Goal: Information Seeking & Learning: Learn about a topic

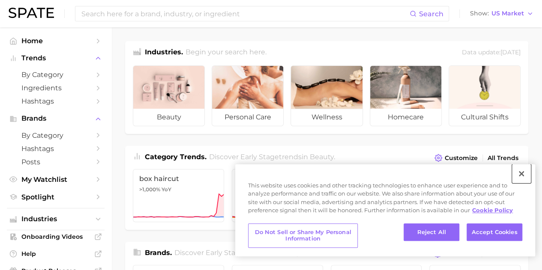
click at [520, 173] on button "Close" at bounding box center [521, 173] width 19 height 19
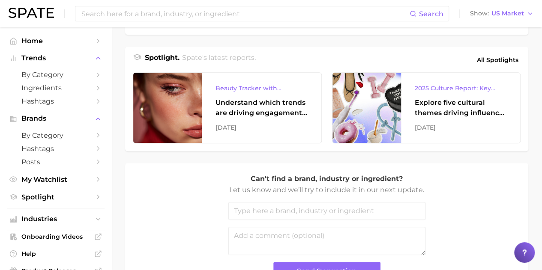
scroll to position [350, 0]
click at [94, 75] on icon "Sidebar" at bounding box center [98, 75] width 8 height 8
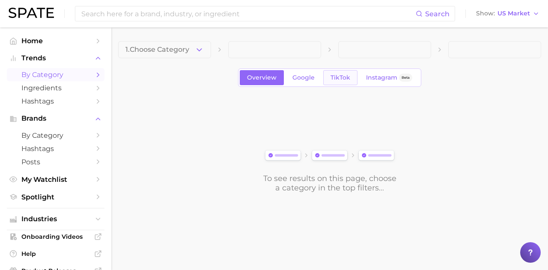
click at [344, 72] on link "TikTok" at bounding box center [340, 77] width 34 height 15
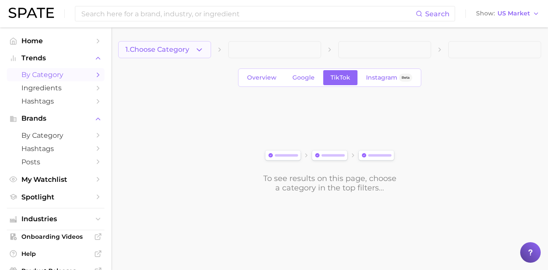
click at [199, 48] on icon "button" at bounding box center [199, 49] width 9 height 9
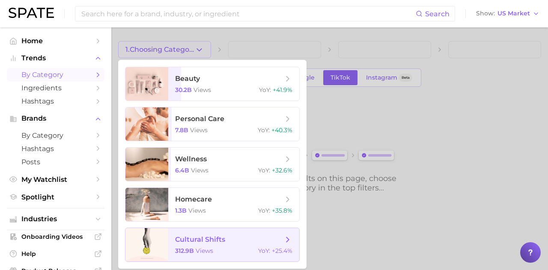
click at [236, 250] on div "312.9b views YoY : +25.4%" at bounding box center [233, 251] width 117 height 8
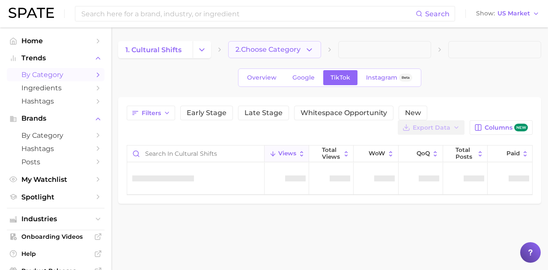
click at [302, 48] on button "2. Choose Category" at bounding box center [274, 49] width 93 height 17
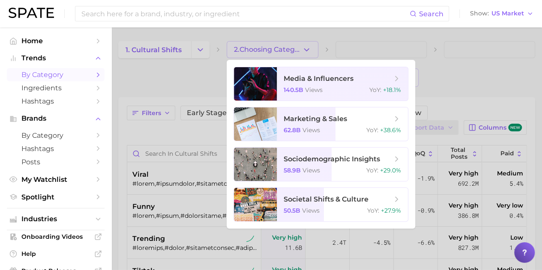
click at [170, 83] on div at bounding box center [271, 135] width 542 height 270
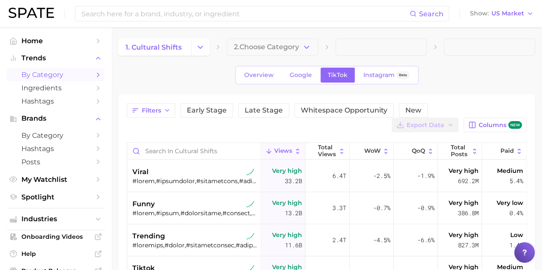
scroll to position [2, 0]
click at [291, 45] on span "2. Choose Category" at bounding box center [266, 48] width 65 height 8
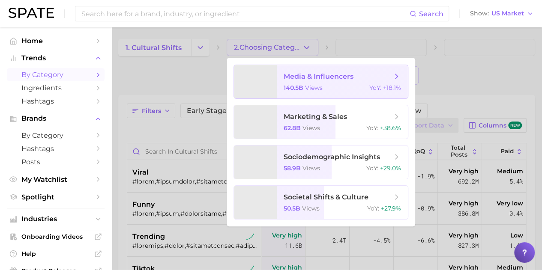
click at [399, 79] on icon at bounding box center [396, 76] width 9 height 9
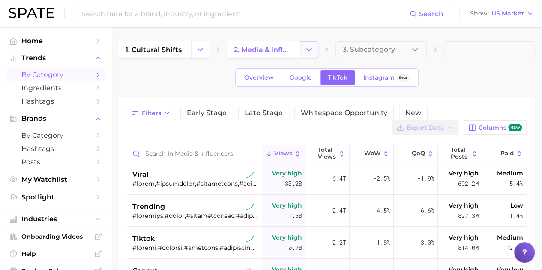
click at [308, 44] on button "Change Category" at bounding box center [309, 49] width 18 height 17
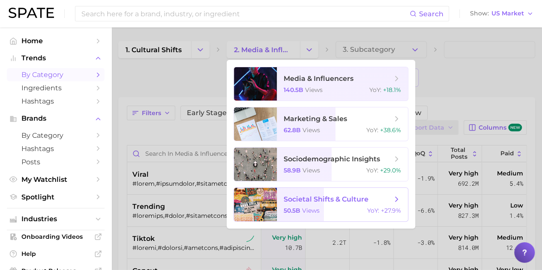
click at [337, 205] on span "societal shifts & culture 50.5b views YoY : +27.9%" at bounding box center [342, 204] width 131 height 33
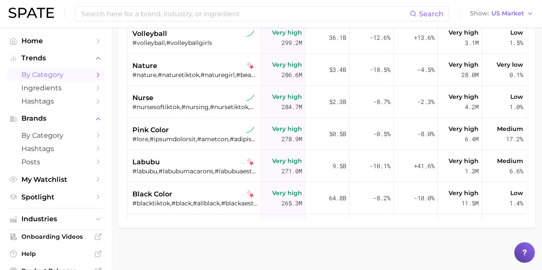
scroll to position [990, 0]
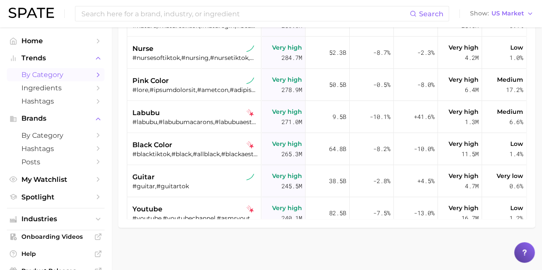
click at [490, 0] on div "Search Show US Market" at bounding box center [271, 13] width 525 height 27
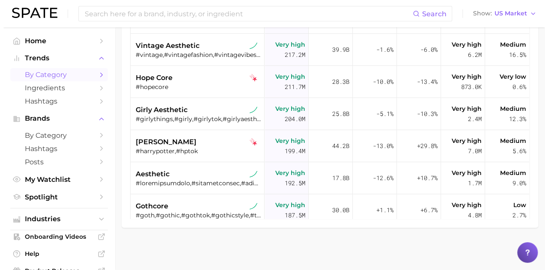
scroll to position [1411, 0]
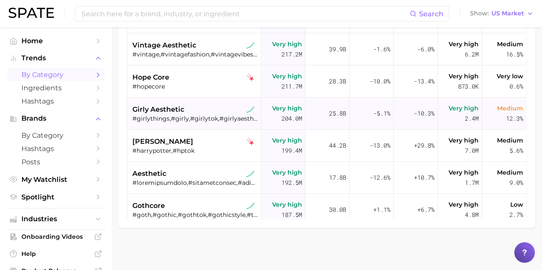
click at [197, 121] on div "#girlythings,#girly,#girlytok,#girlyaesthetic,#girlytips,#girlygirlaesthetic,#g…" at bounding box center [194, 119] width 125 height 8
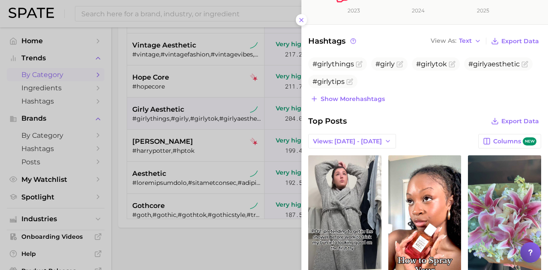
scroll to position [243, 0]
drag, startPoint x: 308, startPoint y: 45, endPoint x: 391, endPoint y: 91, distance: 94.4
click at [391, 91] on div "Hashtags View As Text Export Data #girlythings #girly #girlytok #girlyaesthetic…" at bounding box center [424, 70] width 233 height 70
click at [468, 38] on button "View As Text" at bounding box center [456, 40] width 55 height 11
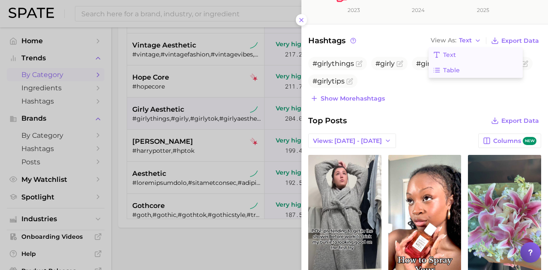
click at [462, 68] on button "Table" at bounding box center [476, 70] width 94 height 15
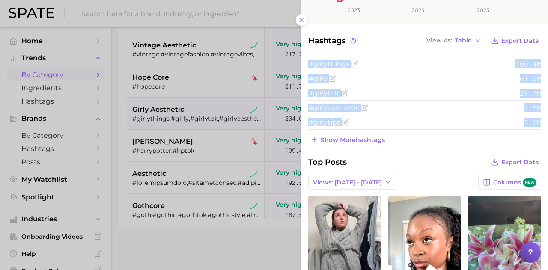
drag, startPoint x: 306, startPoint y: 62, endPoint x: 457, endPoint y: 141, distance: 170.3
click at [457, 141] on div "Hashtags View As Table Export Data #girlythings 100.4m #girly 61.0m #girlytok 2…" at bounding box center [425, 90] width 247 height 111
copy div "#girlythings 100.4m #girly 61.0m #girlytok 23.7m #girlyaesthetic 7.5m #girlytip…"
click at [457, 141] on div "Show more hashtags" at bounding box center [424, 140] width 233 height 12
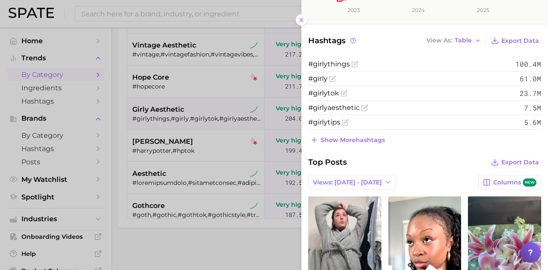
click at [517, 146] on div "category girly aesthetic Add to Watchlist The "girly aesthetic" represents a cu…" at bounding box center [425, 171] width 247 height 829
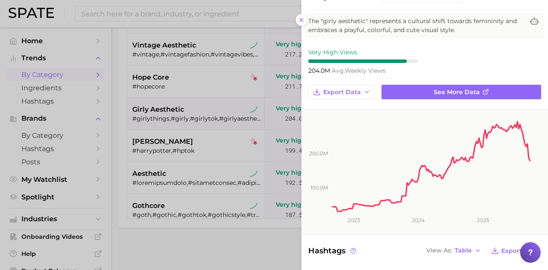
scroll to position [0, 0]
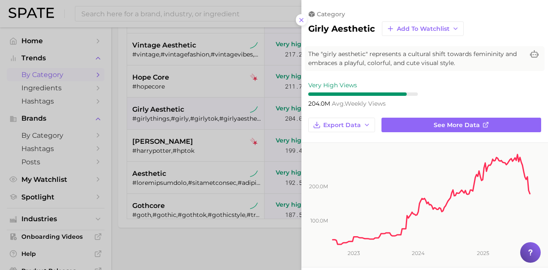
click at [513, 35] on div "girly aesthetic Add to Watchlist" at bounding box center [424, 28] width 233 height 15
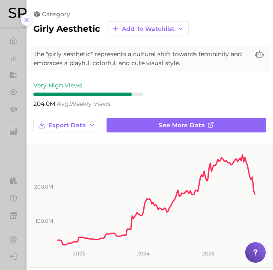
click at [26, 22] on icon at bounding box center [26, 20] width 7 height 7
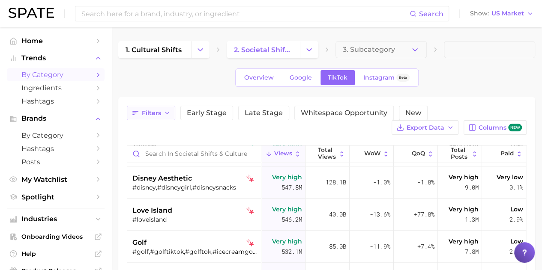
click at [151, 115] on span "Filters" at bounding box center [151, 113] width 19 height 7
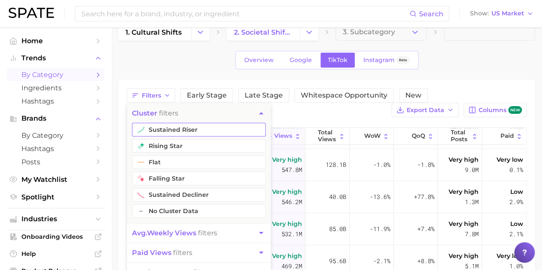
scroll to position [17, 0]
click at [177, 128] on button "sustained riser" at bounding box center [199, 130] width 134 height 14
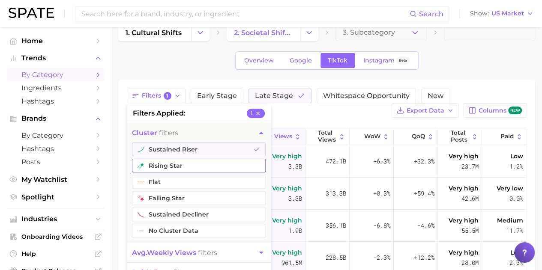
click at [176, 166] on button "rising star" at bounding box center [199, 166] width 134 height 14
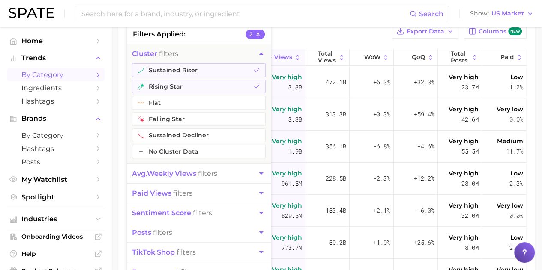
scroll to position [96, 0]
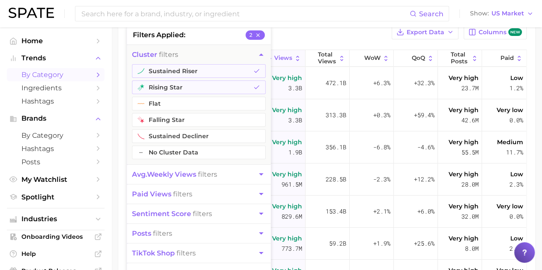
click at [260, 175] on icon "button" at bounding box center [261, 174] width 9 height 9
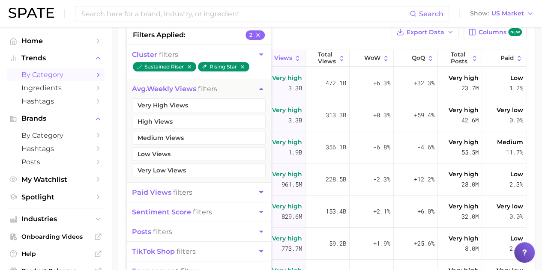
click at [260, 84] on icon "button" at bounding box center [261, 88] width 9 height 9
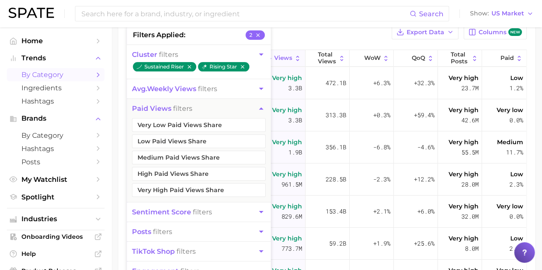
click at [296, 36] on div "Filters 2 filters applied 2 cluster filters sustained riser rising star avg. we…" at bounding box center [327, 24] width 400 height 29
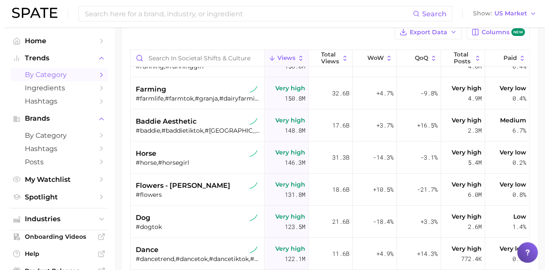
scroll to position [987, 0]
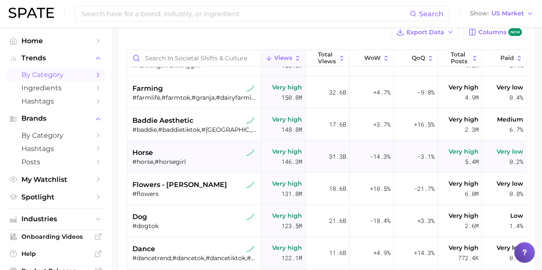
click at [175, 161] on div "#horse,#horsegirl" at bounding box center [194, 162] width 125 height 8
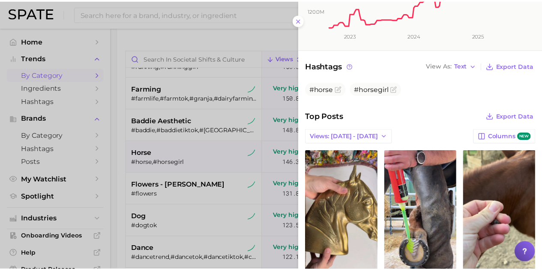
scroll to position [0, 0]
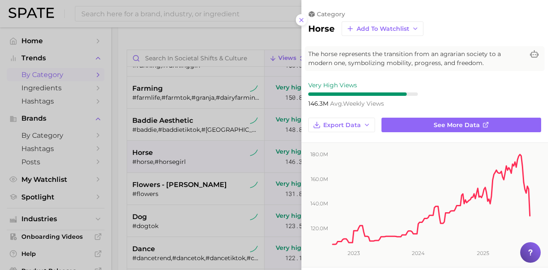
click at [252, 34] on div at bounding box center [274, 135] width 548 height 270
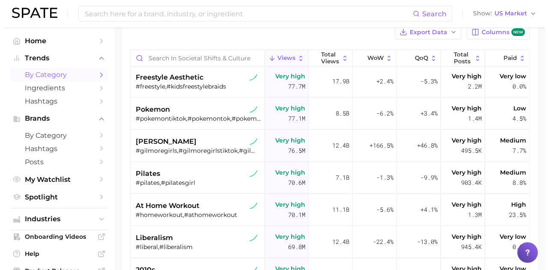
scroll to position [1288, 0]
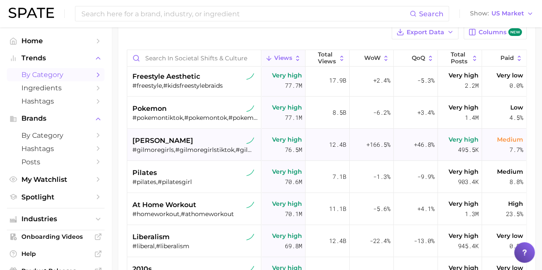
click at [223, 146] on div "#gilmoregirls,#gilmoregirlstiktok,#gilmoregirlsedits,#gilmoregirlstok,#gilmoreg…" at bounding box center [194, 150] width 125 height 8
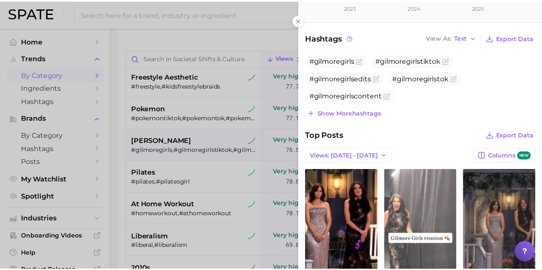
scroll to position [254, 0]
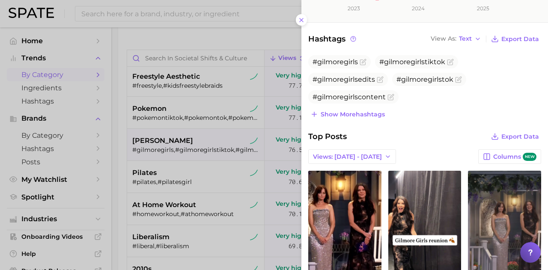
click at [183, 42] on div at bounding box center [274, 135] width 548 height 270
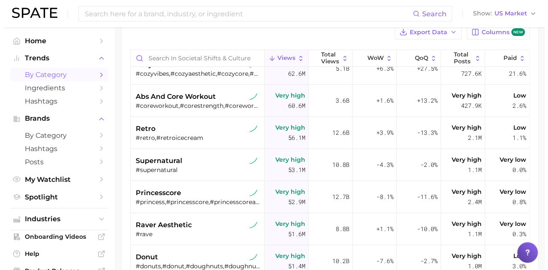
scroll to position [1526, 0]
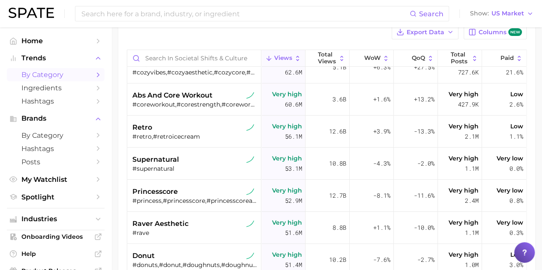
click at [208, 206] on div "princesscore #princess,#princesscore,#princesscoreaesthetic,#moñosparalasprince…" at bounding box center [194, 196] width 125 height 32
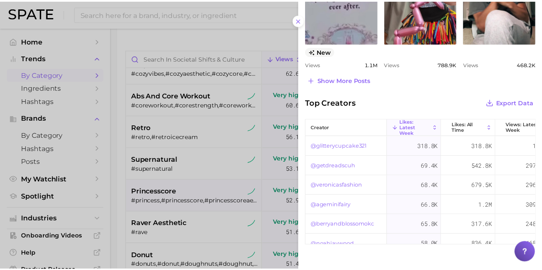
scroll to position [512, 0]
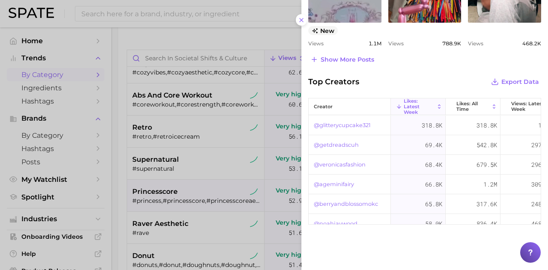
click at [119, 148] on div at bounding box center [274, 135] width 548 height 270
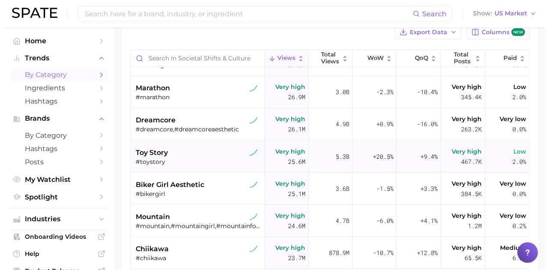
scroll to position [2490, 0]
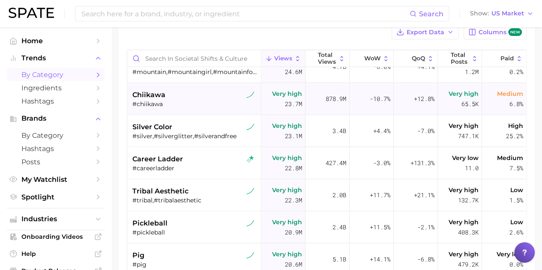
click at [152, 104] on div "#chiikawa" at bounding box center [194, 104] width 125 height 8
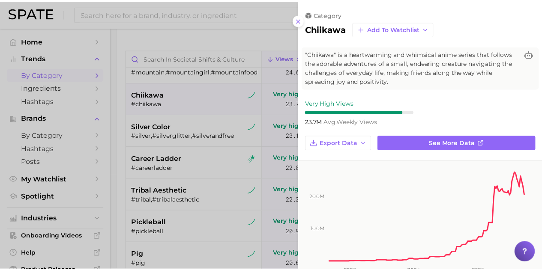
scroll to position [1, 0]
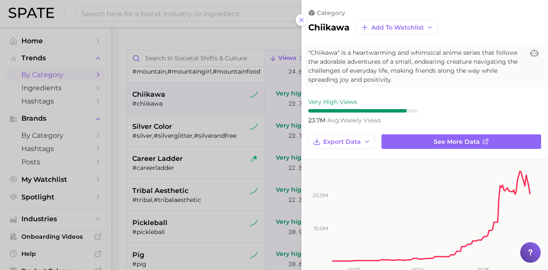
click at [221, 39] on div at bounding box center [274, 135] width 548 height 270
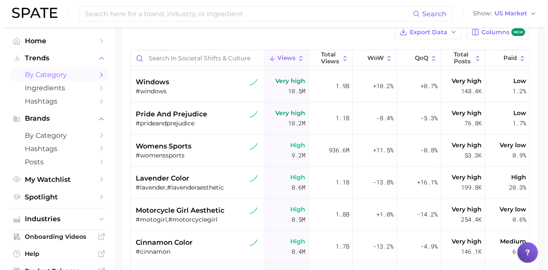
scroll to position [3502, 0]
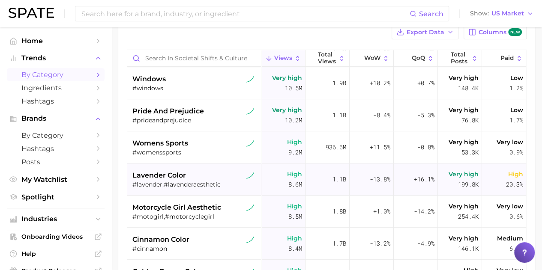
click at [212, 184] on div "#lavender,#lavenderaesthetic" at bounding box center [194, 185] width 125 height 8
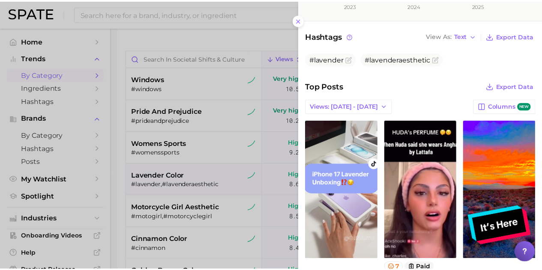
scroll to position [203, 0]
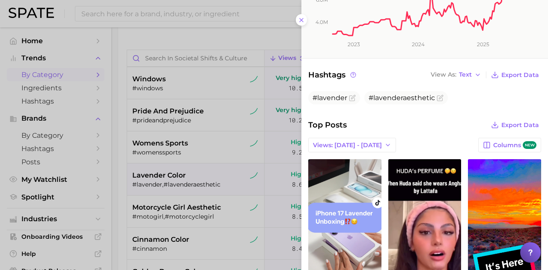
click at [221, 32] on div at bounding box center [274, 135] width 548 height 270
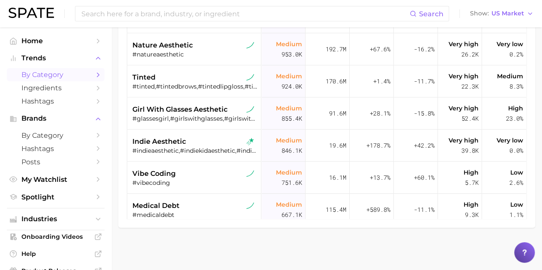
scroll to position [5974, 0]
